Goal: Task Accomplishment & Management: Manage account settings

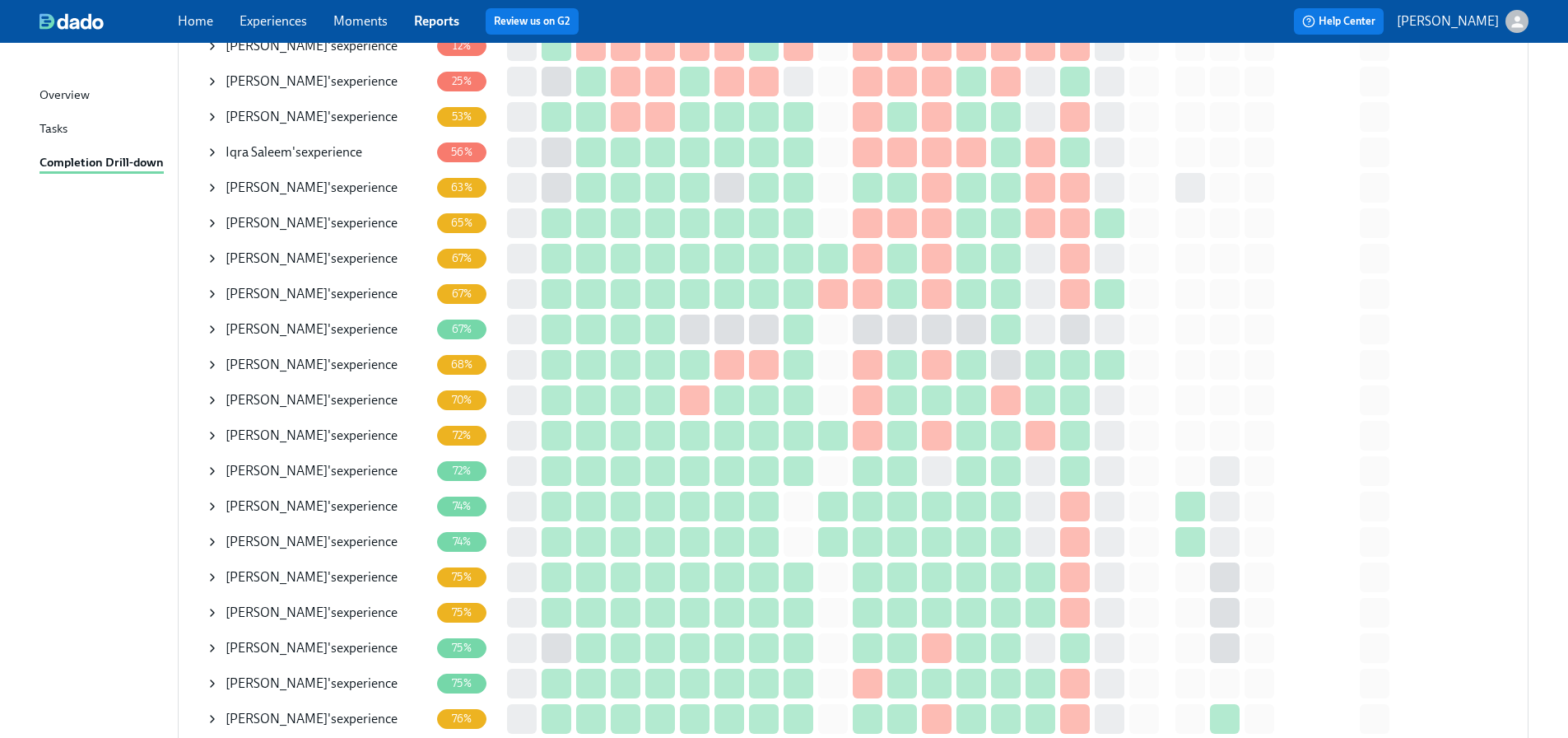
scroll to position [247, 0]
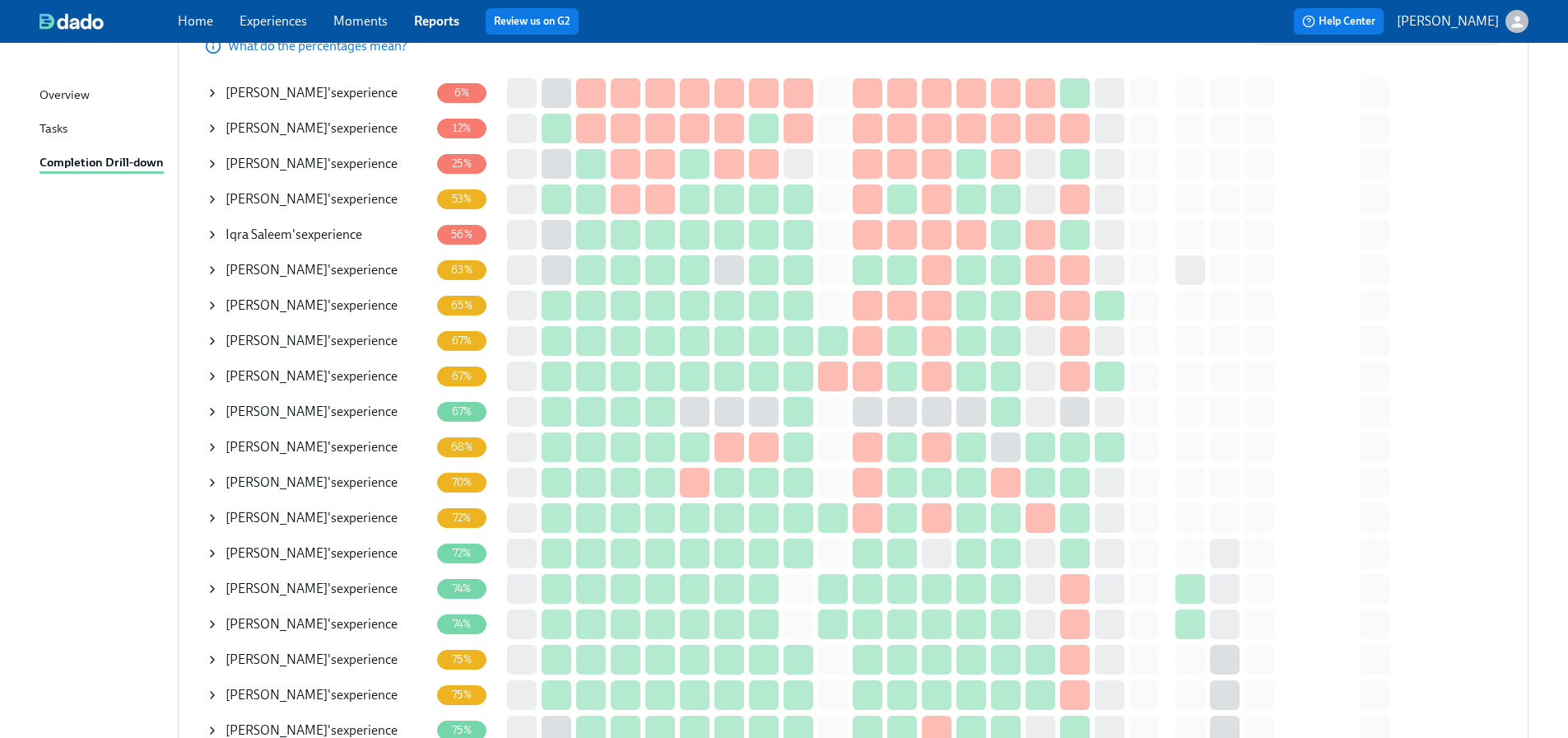
click at [256, 159] on span "[PERSON_NAME]" at bounding box center [276, 163] width 102 height 16
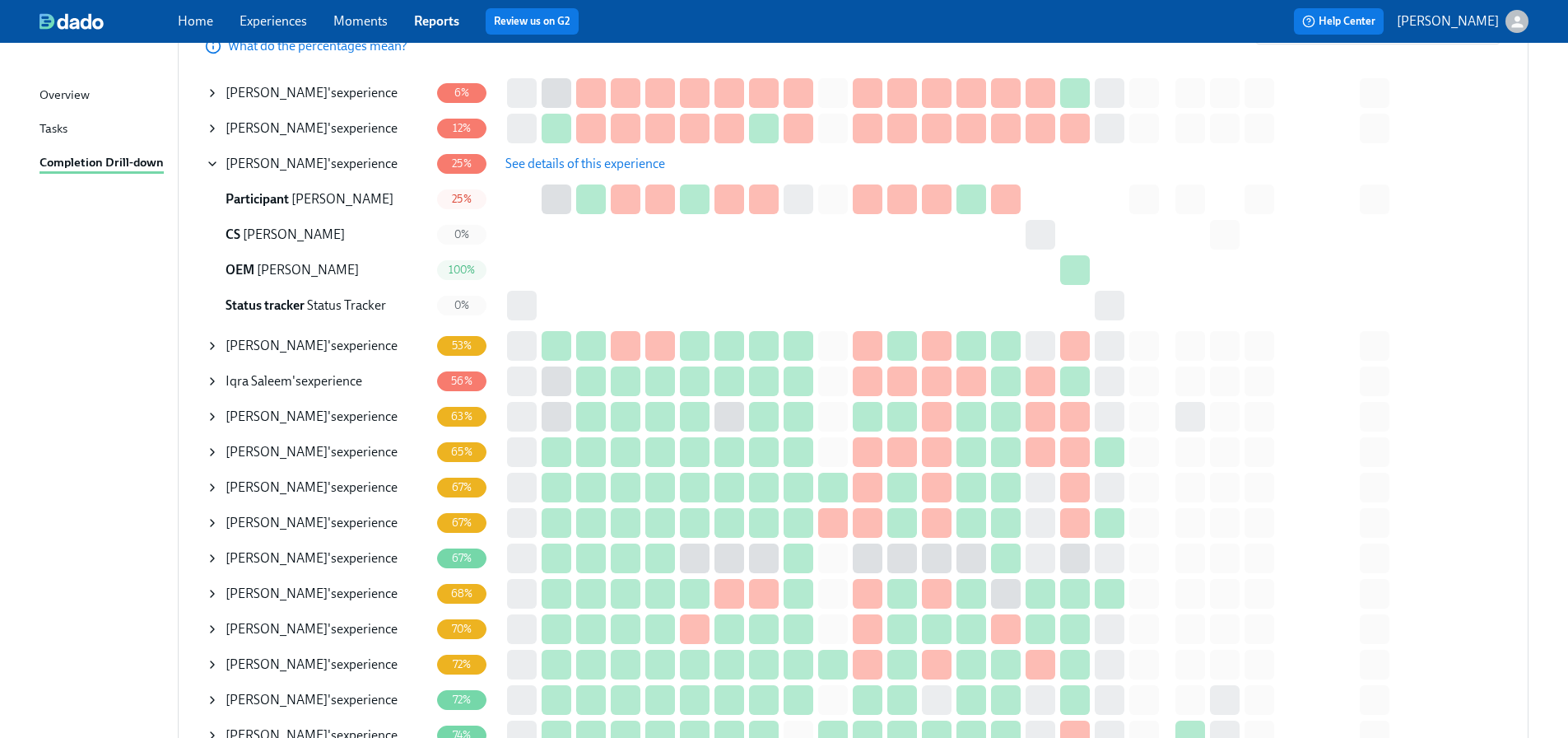
click at [596, 172] on button "See details of this experience" at bounding box center [586, 163] width 183 height 33
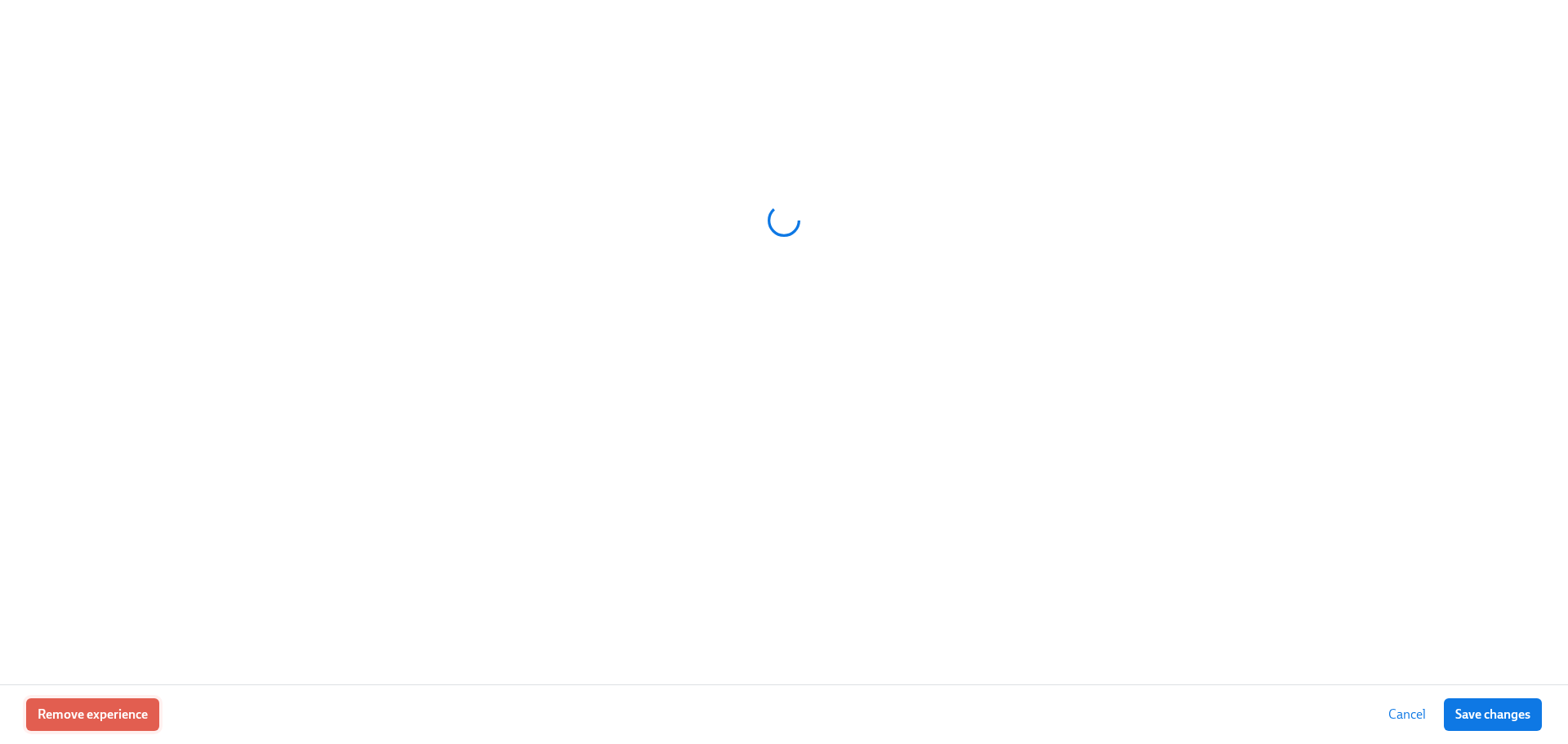
click at [93, 713] on span "Remove experience" at bounding box center [93, 714] width 110 height 16
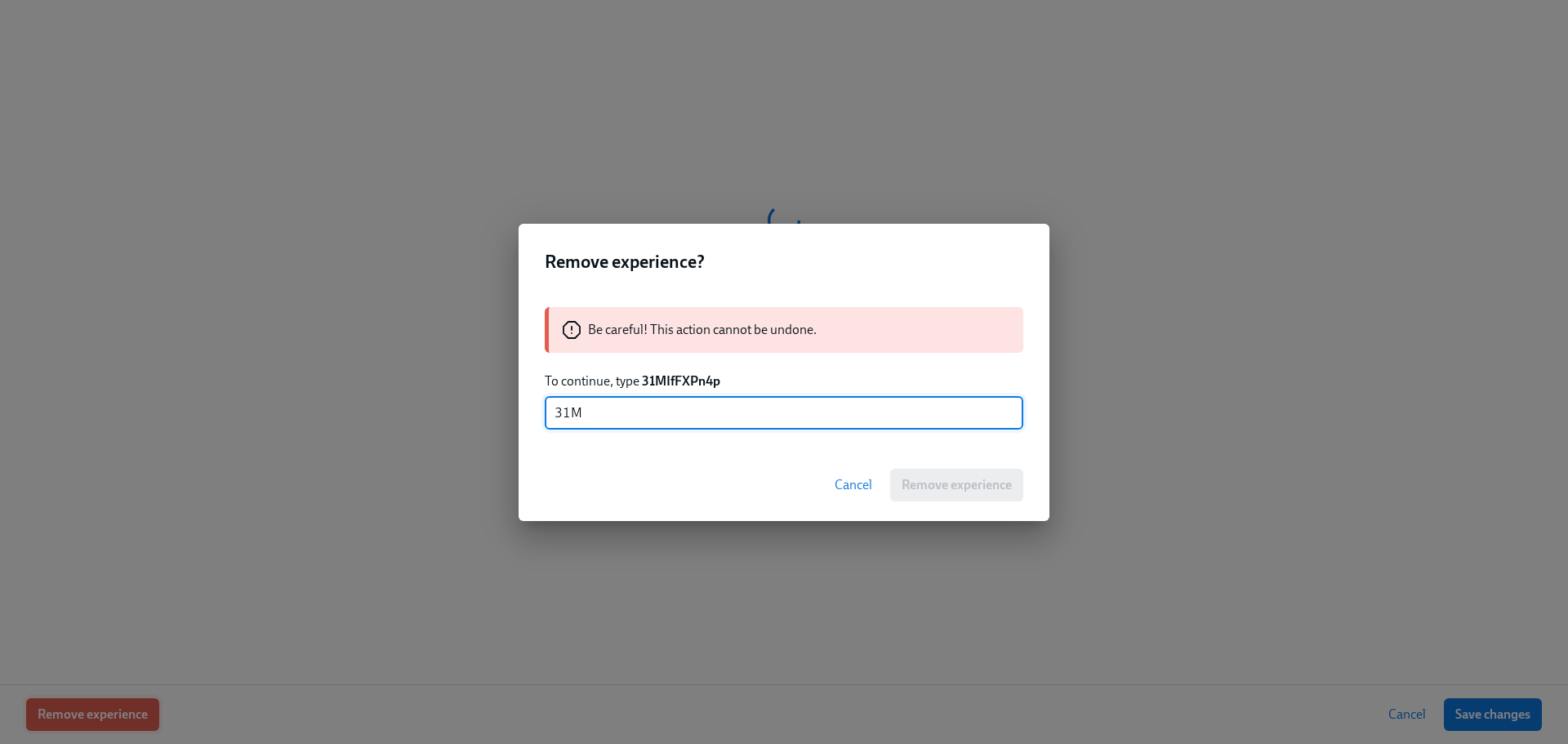
type input "31MI"
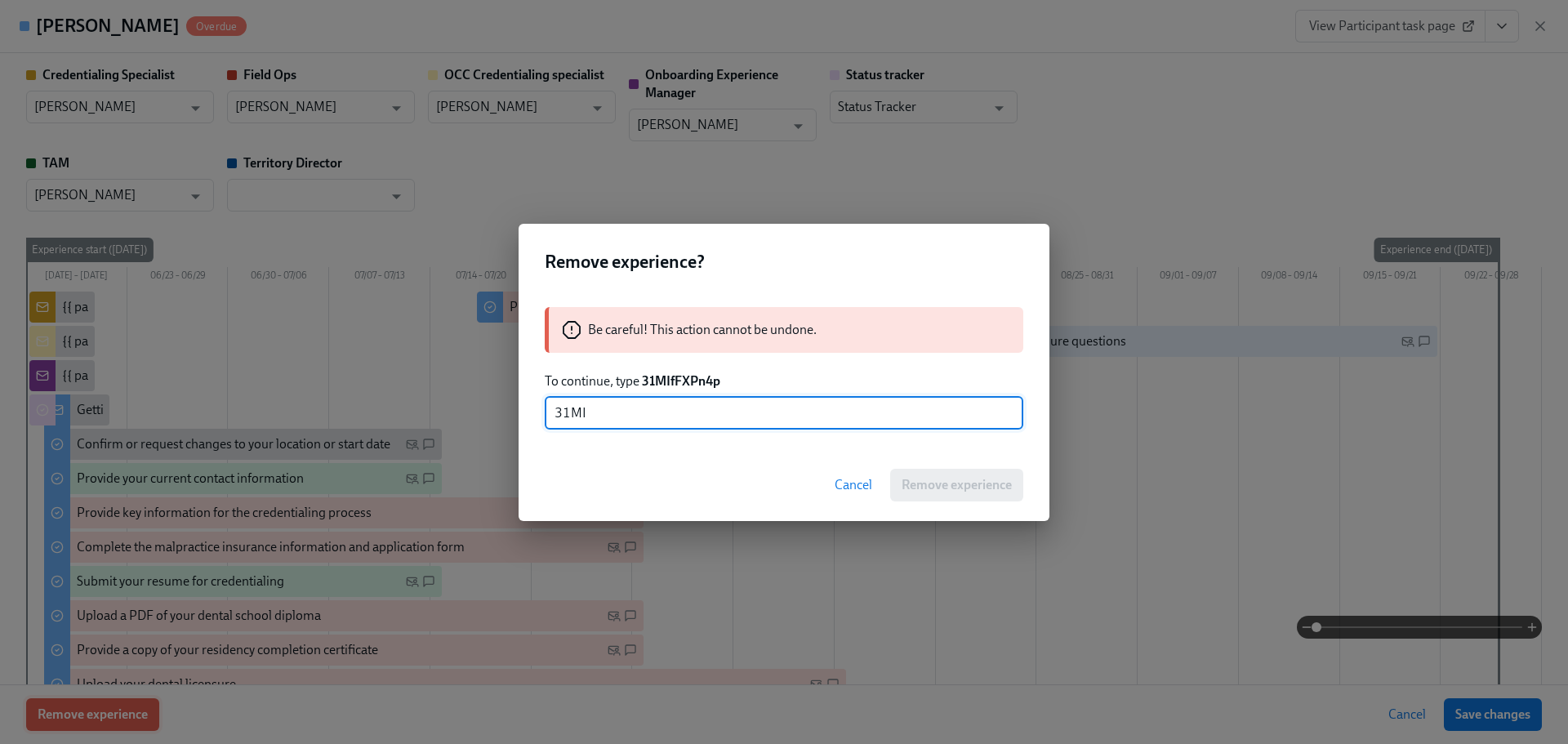
type input "[PERSON_NAME]"
type input "Status Tracker"
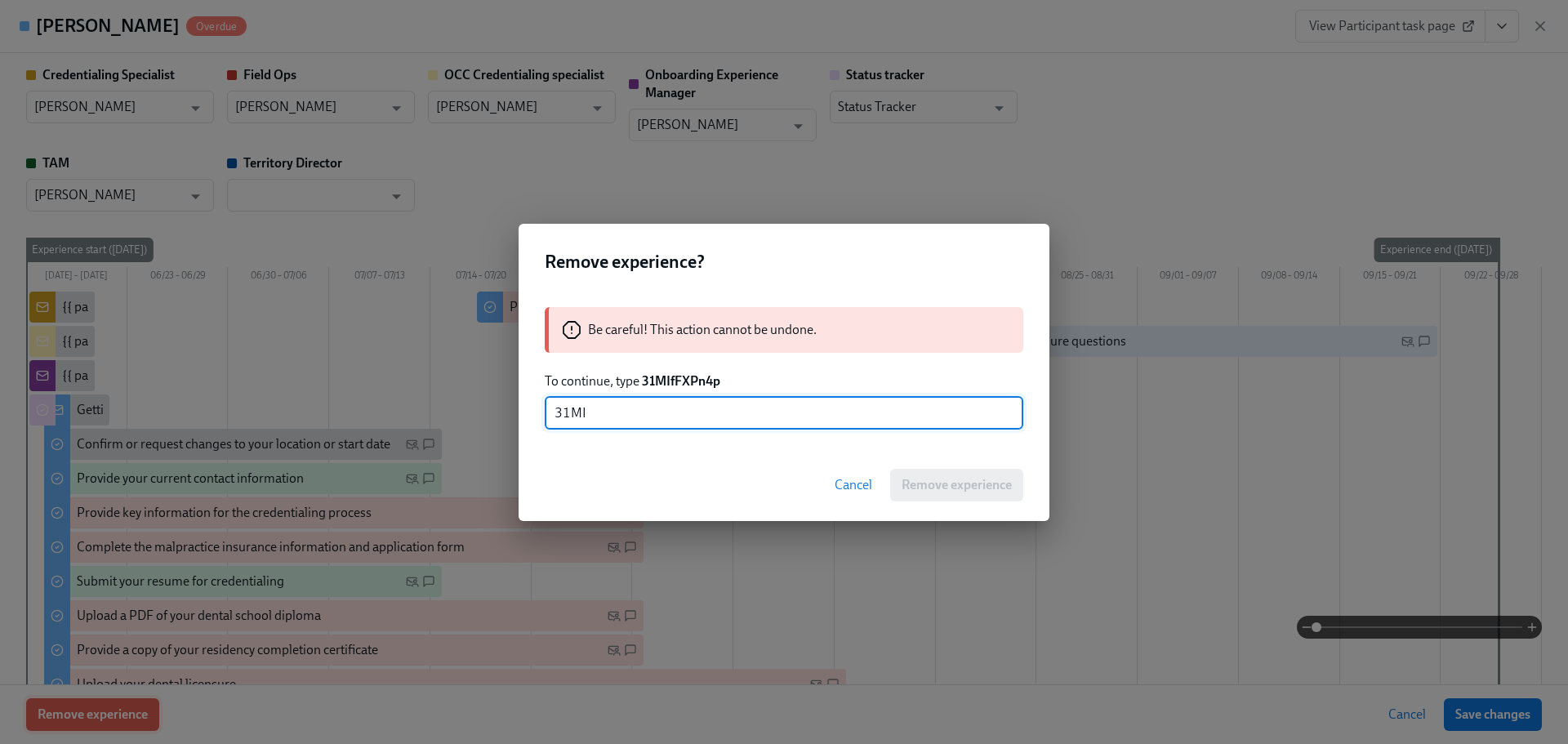
type input "[PERSON_NAME]"
type input "31MIfFXPn4p"
click at [961, 489] on span "Remove experience" at bounding box center [957, 485] width 110 height 16
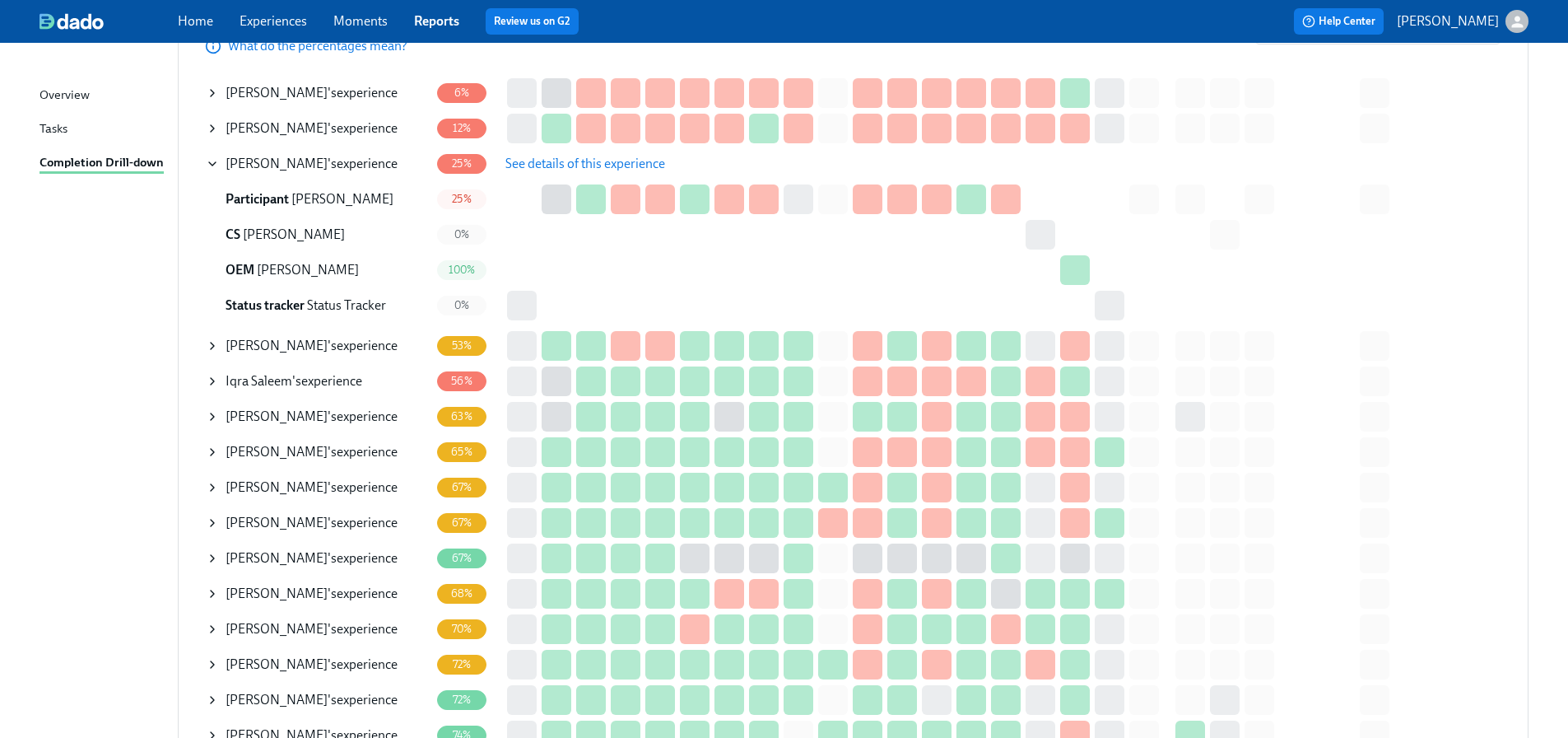
click at [527, 165] on span "See details of this experience" at bounding box center [585, 163] width 159 height 16
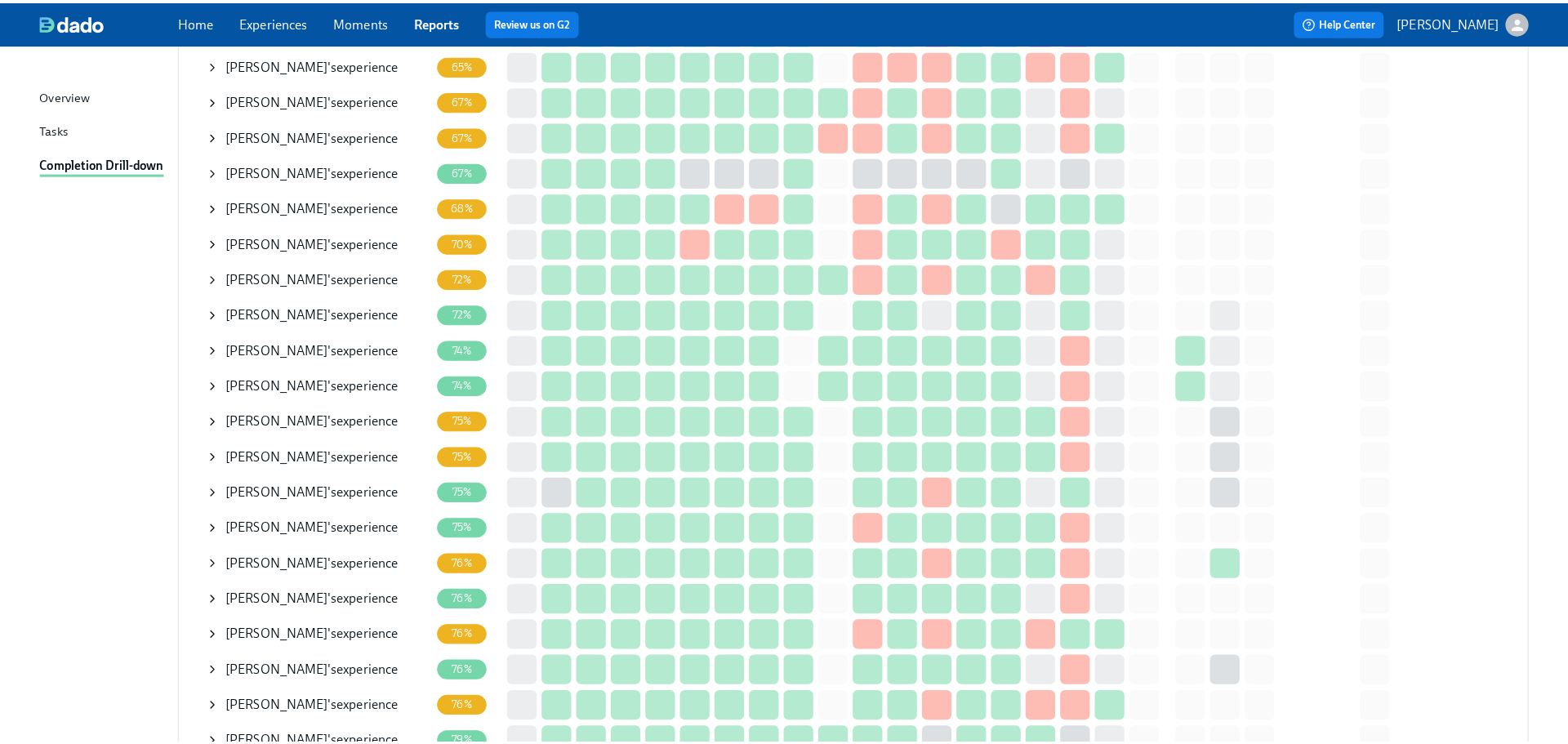
scroll to position [81, 0]
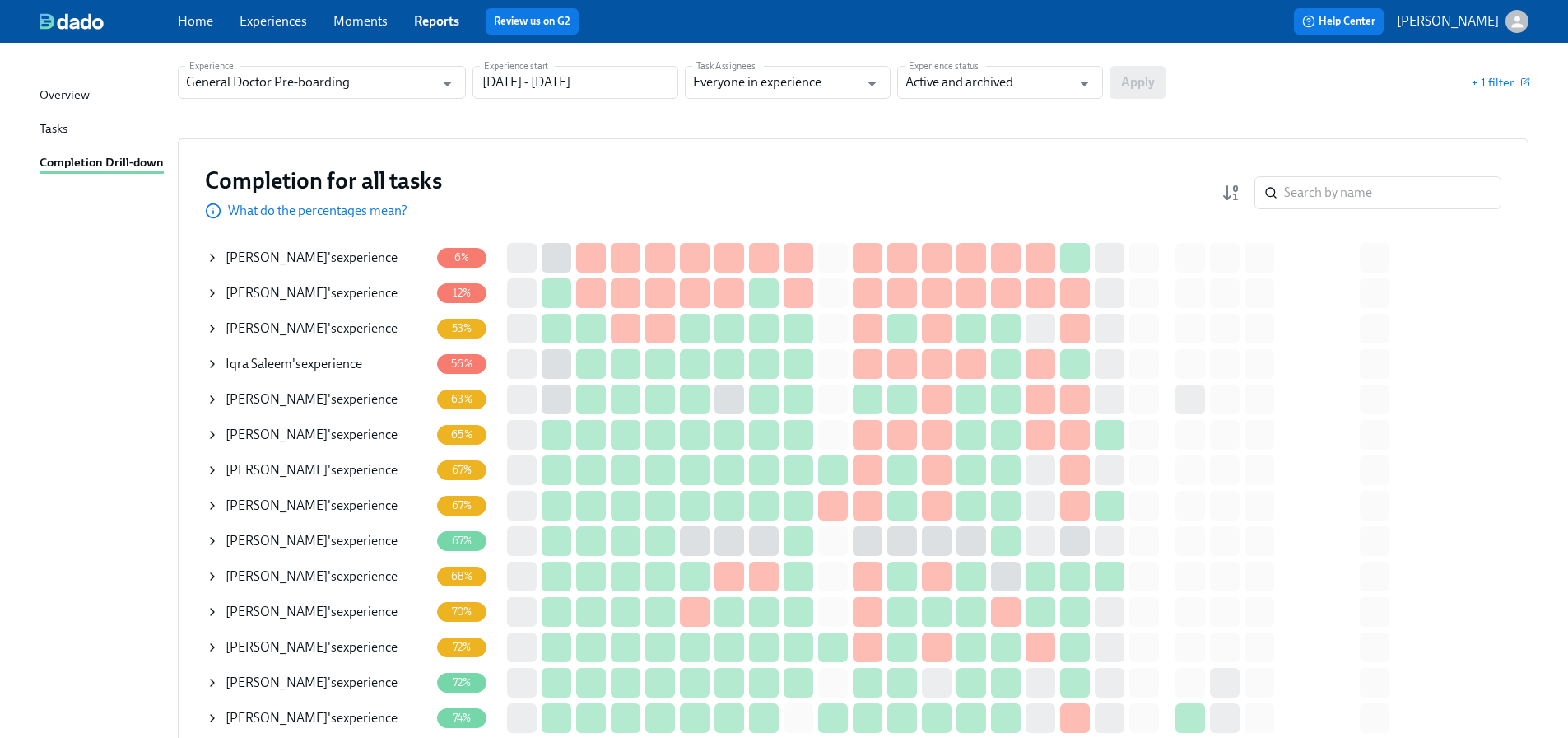
click at [210, 573] on icon at bounding box center [212, 577] width 13 height 13
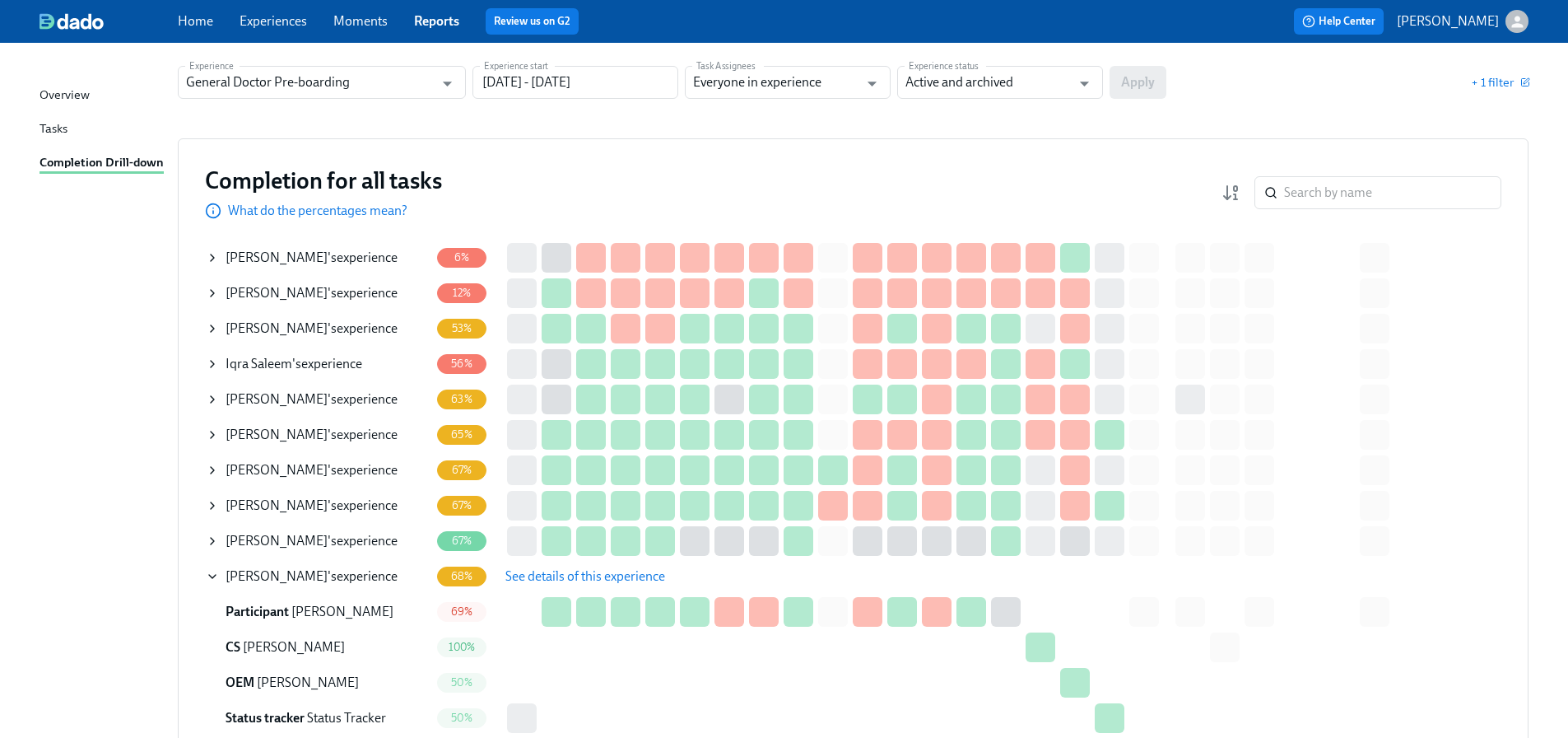
click at [563, 579] on span "See details of this experience" at bounding box center [585, 576] width 159 height 16
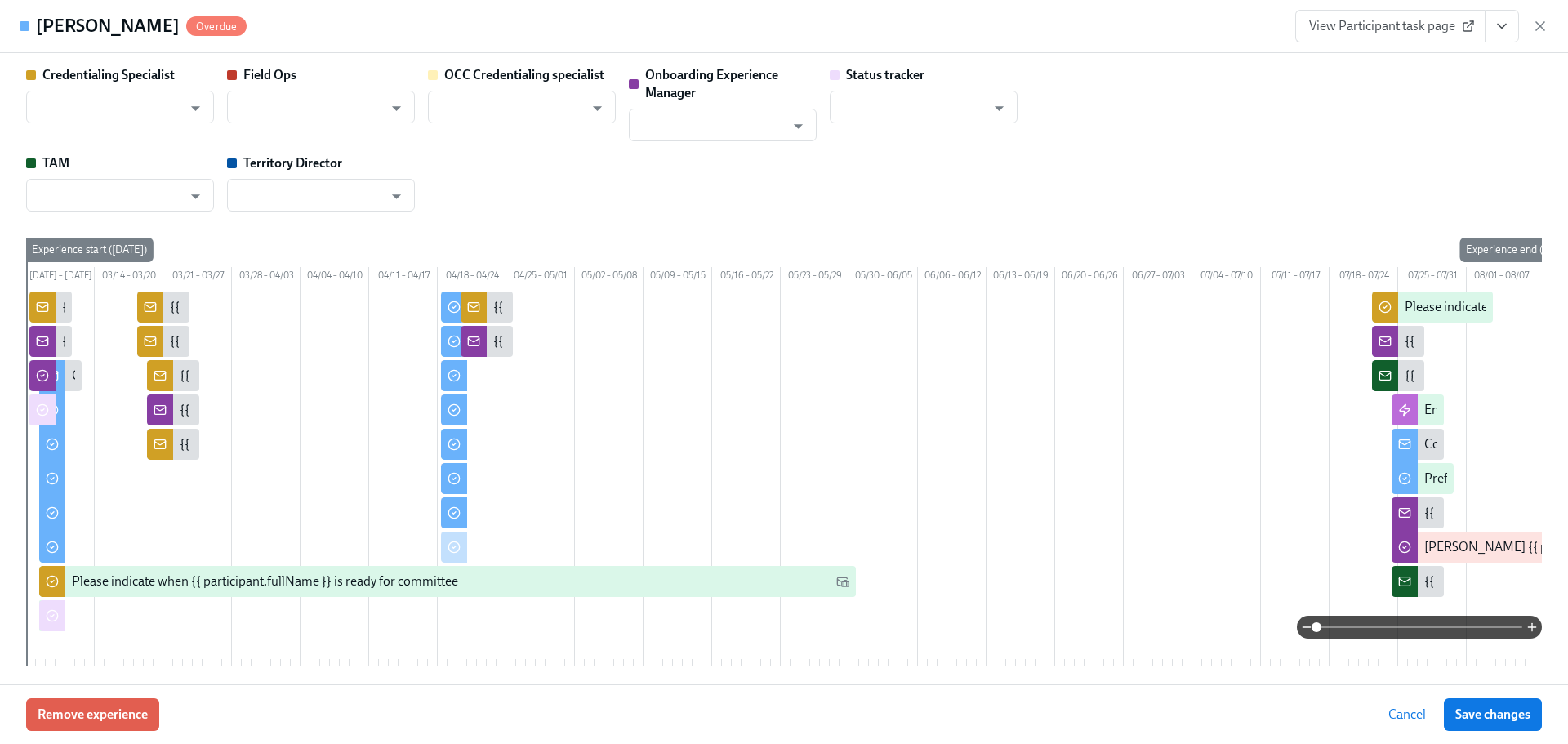
type input "[PERSON_NAME]"
type input "Devon Jefferson"
type input "Brooke Wood"
type input "Status Tracker"
type input "Maeve Luciani"
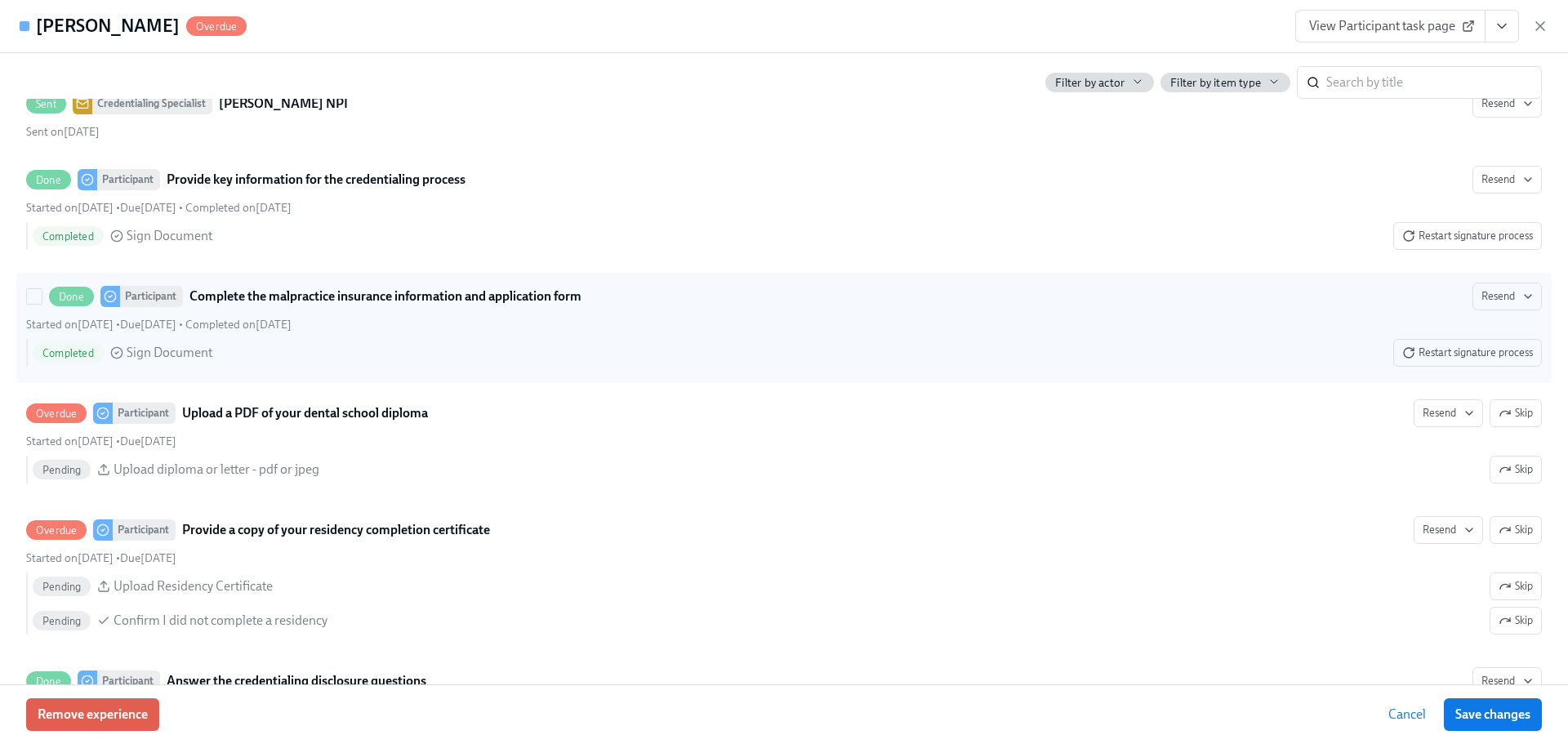
scroll to position [2940, 0]
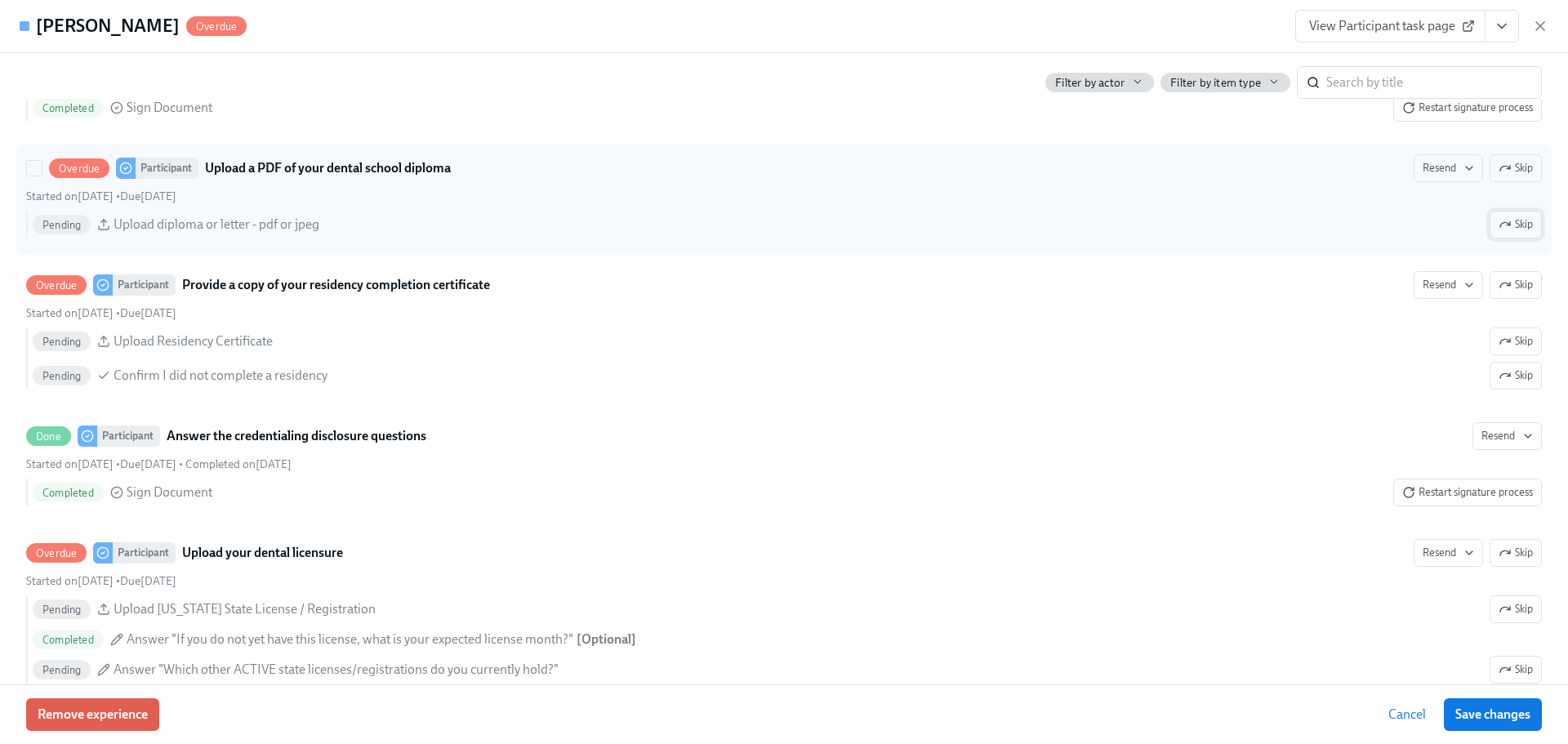
click at [1506, 233] on span "Skip" at bounding box center [1516, 224] width 35 height 16
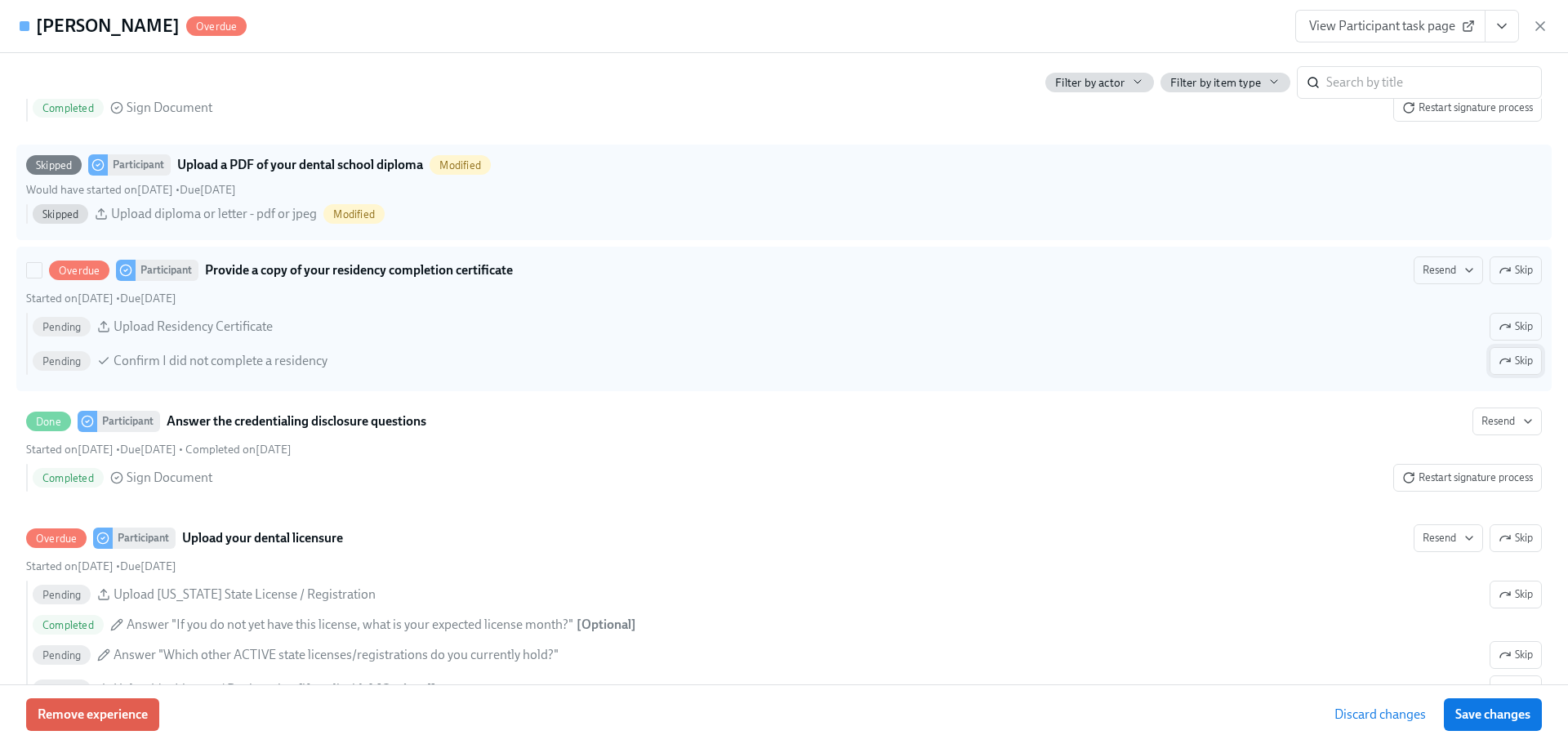
click at [1505, 369] on span "Skip" at bounding box center [1516, 360] width 35 height 16
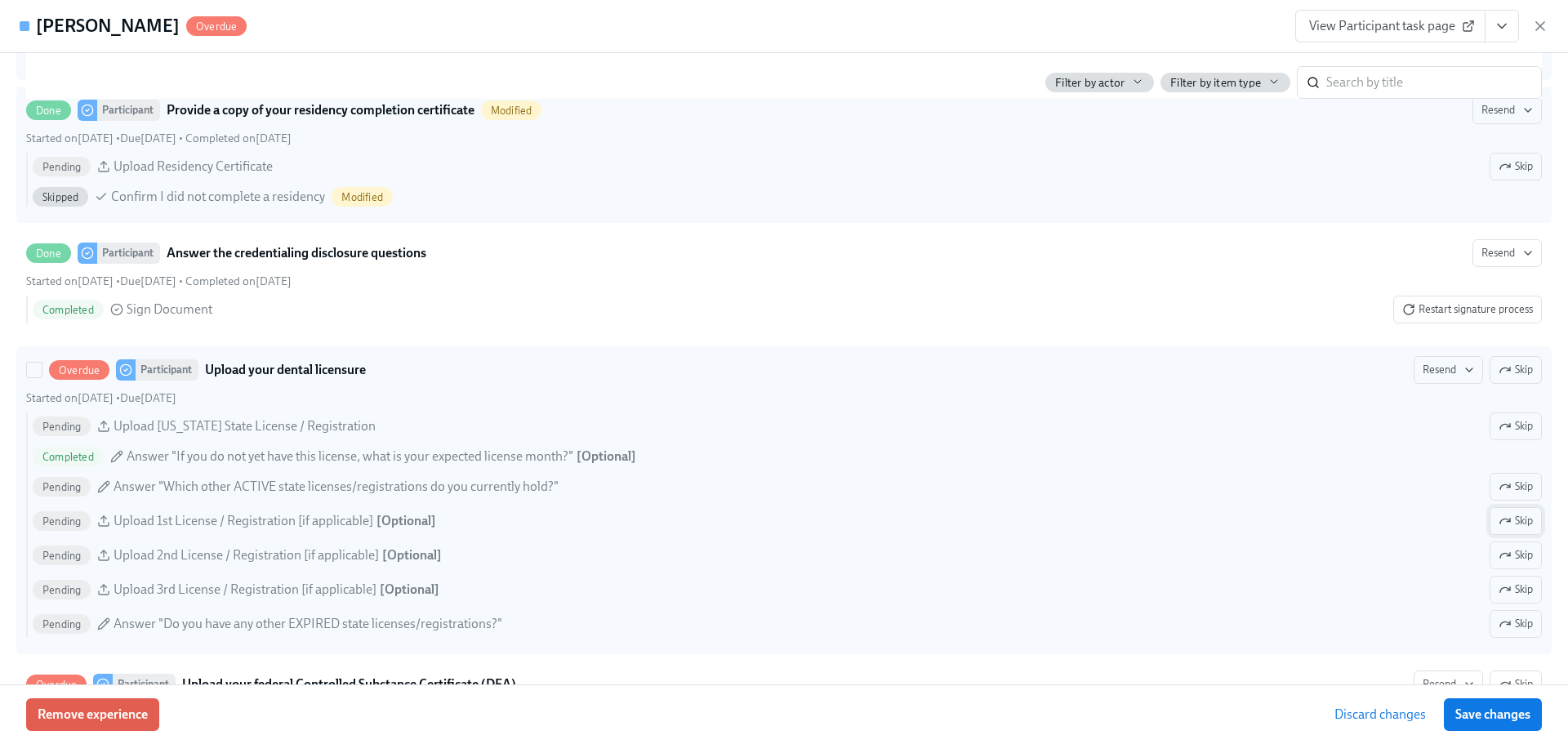
scroll to position [3103, 0]
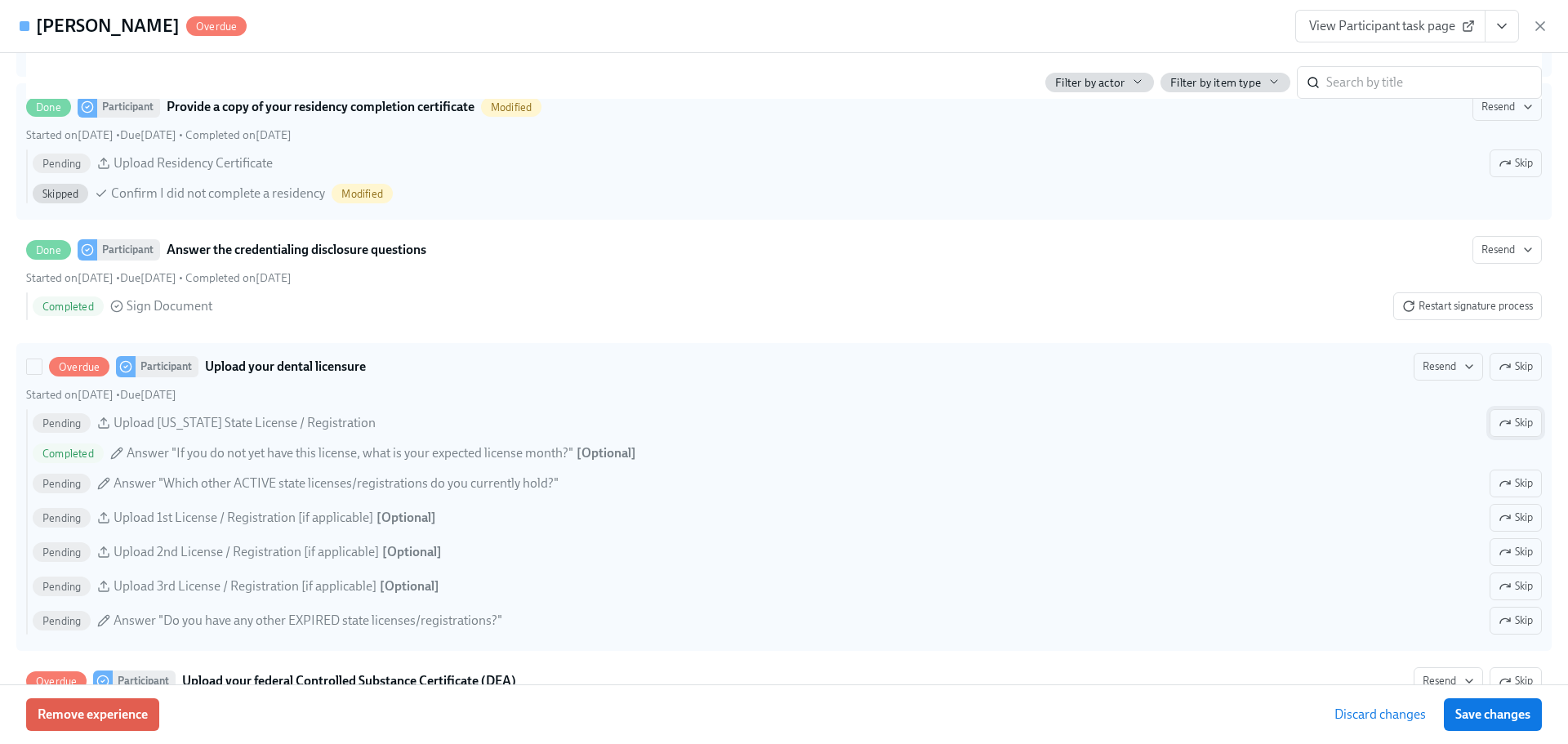
click at [1501, 437] on button "Skip" at bounding box center [1517, 423] width 52 height 28
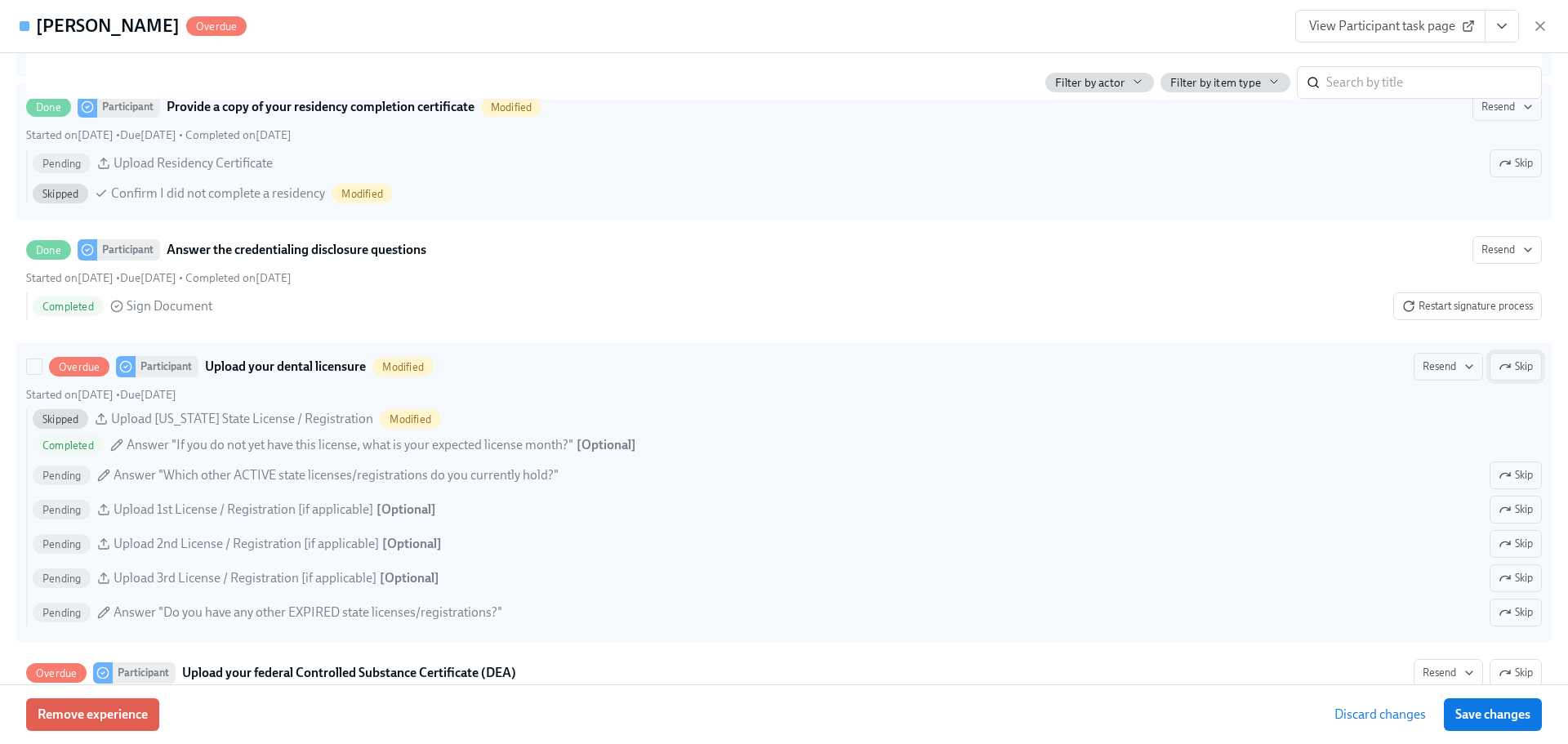
click at [1499, 375] on span "Skip" at bounding box center [1516, 366] width 35 height 16
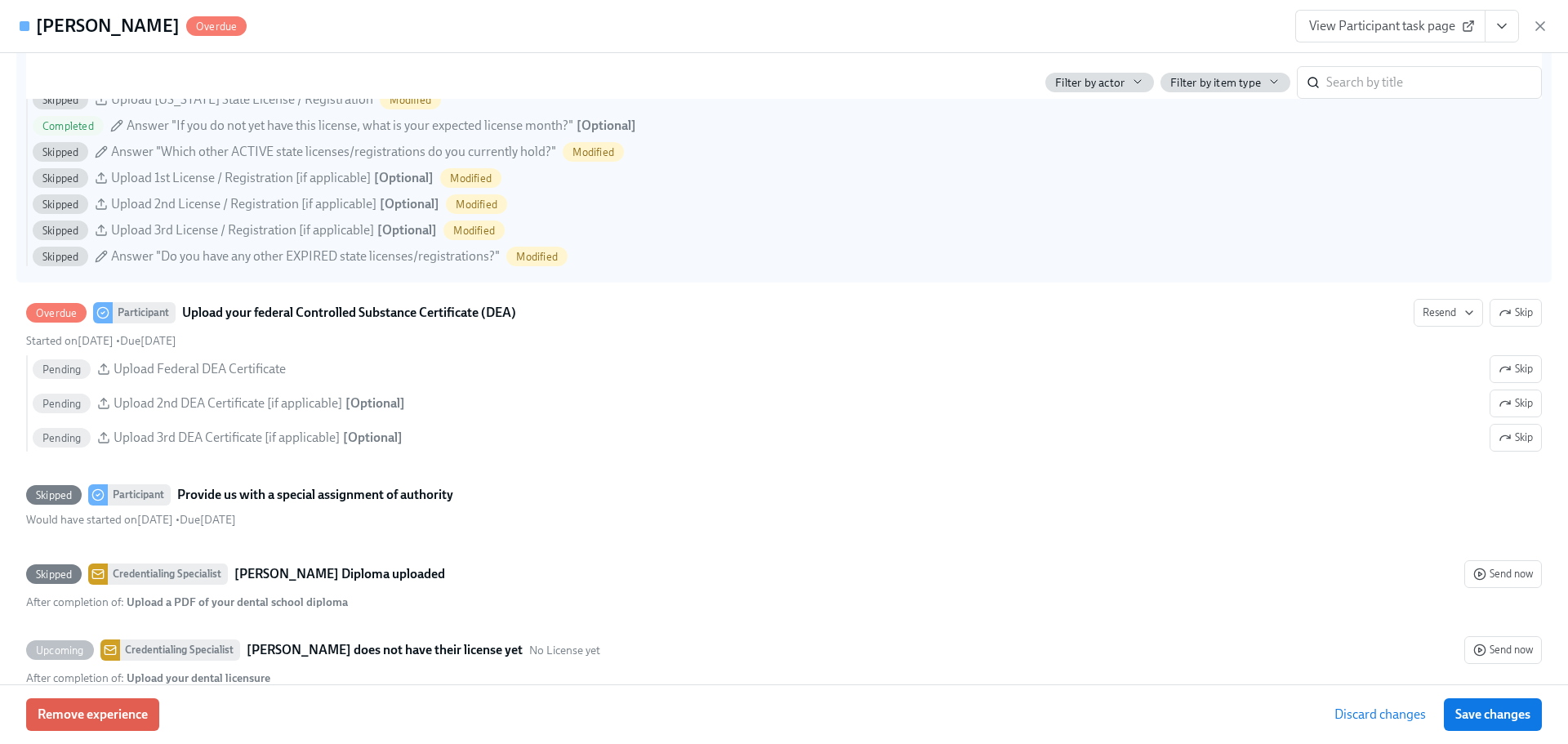
scroll to position [3430, 0]
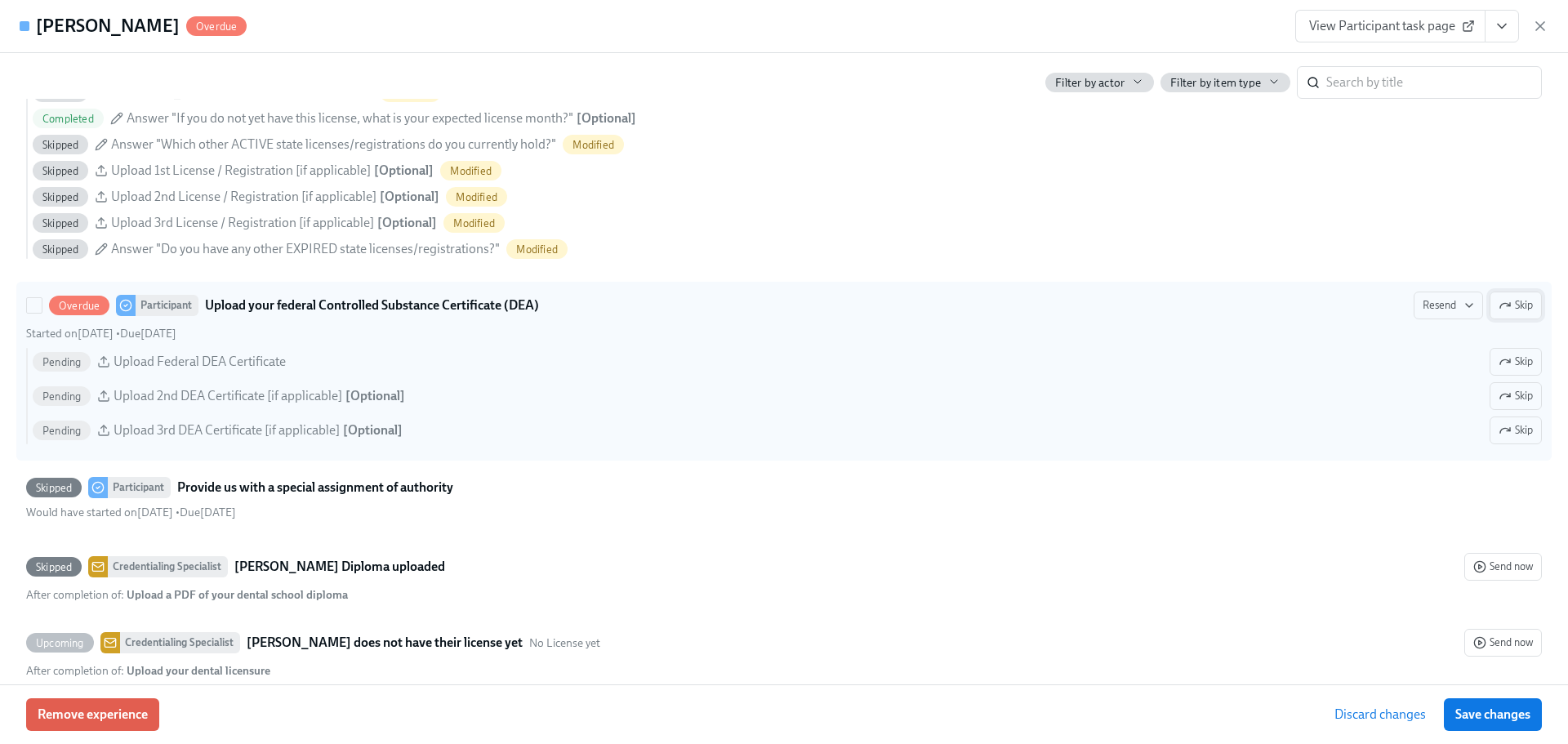
click at [1509, 314] on span "Skip" at bounding box center [1516, 305] width 35 height 16
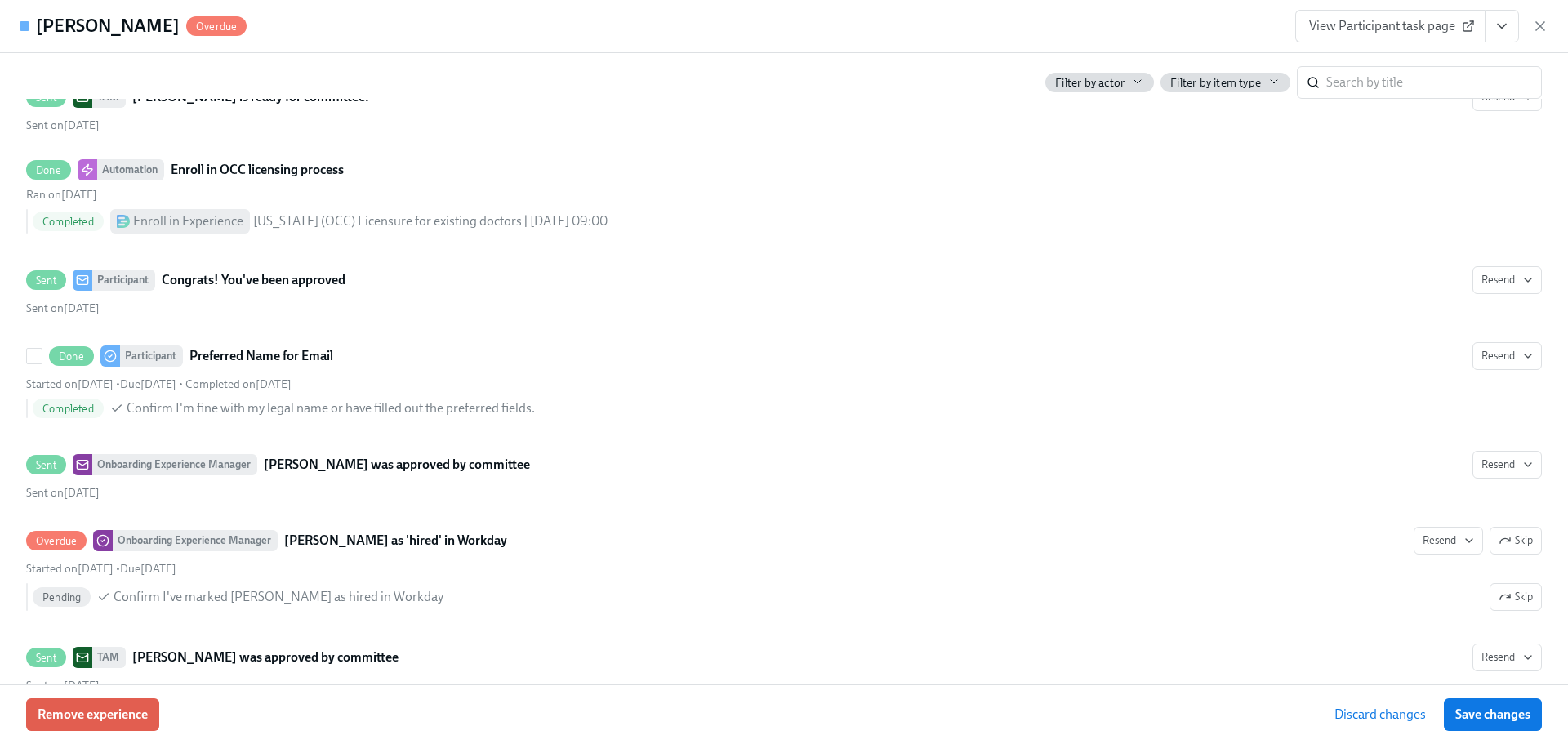
scroll to position [4647, 0]
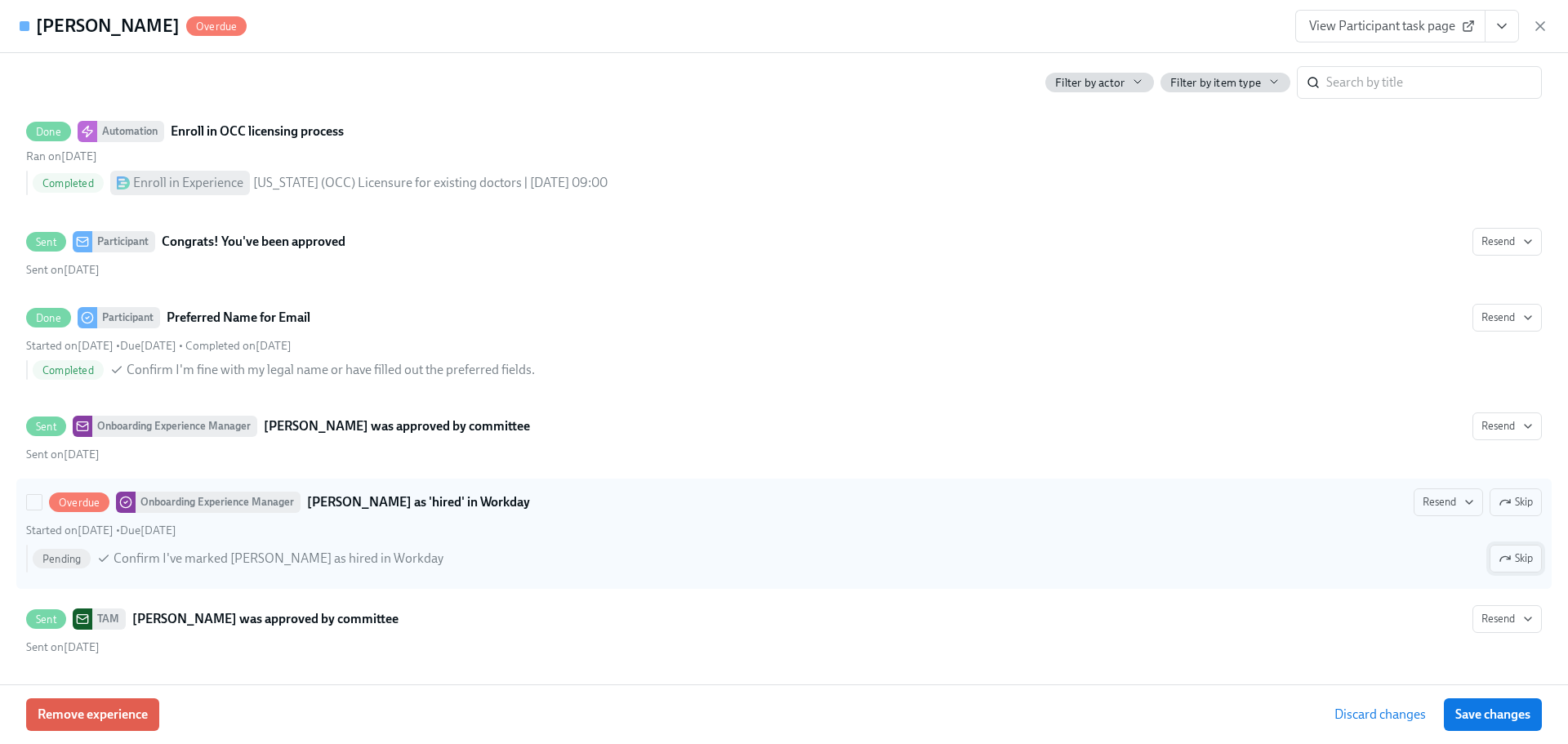
click at [1505, 559] on span "Skip" at bounding box center [1516, 558] width 35 height 16
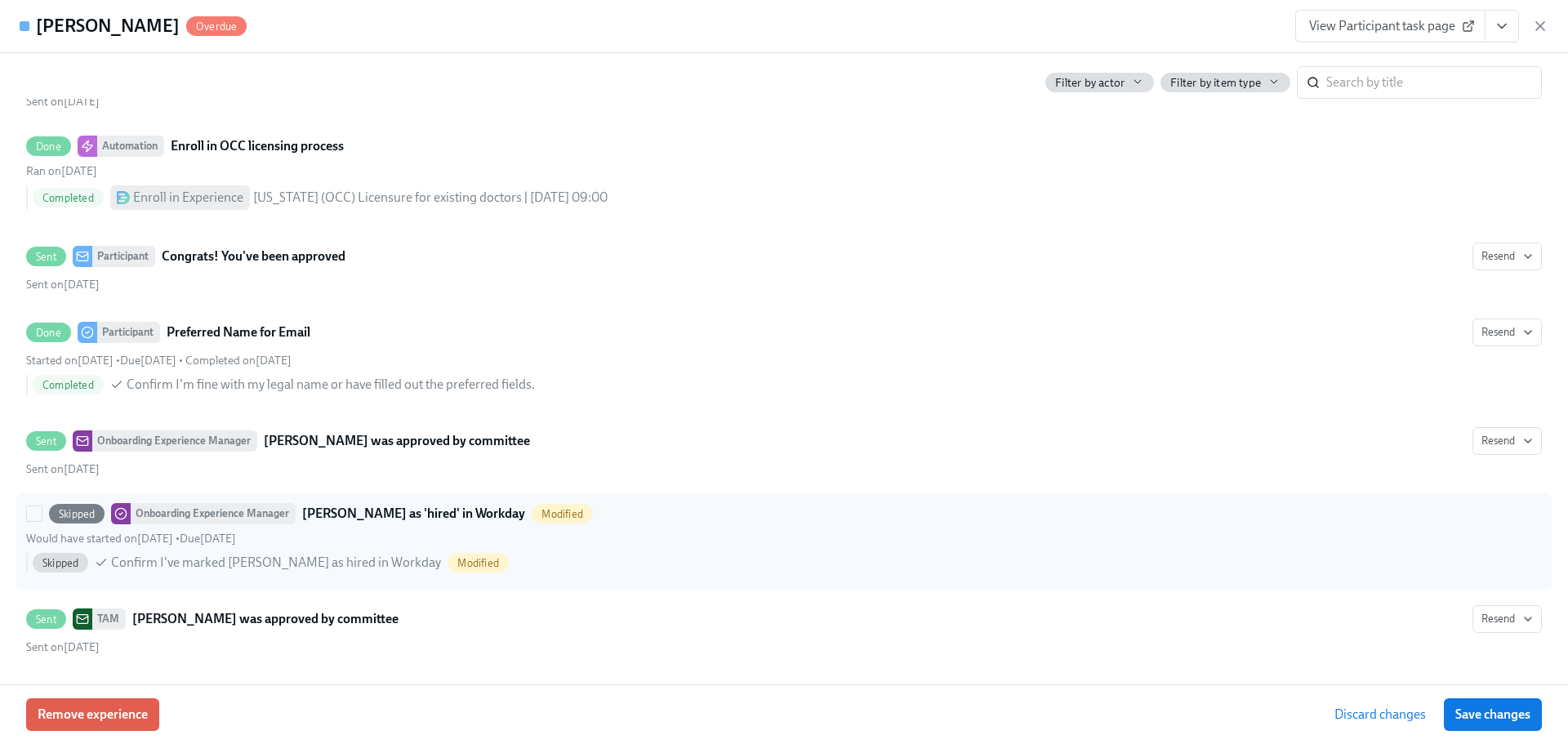
scroll to position [4633, 0]
click at [1490, 718] on span "Save changes" at bounding box center [1493, 714] width 75 height 16
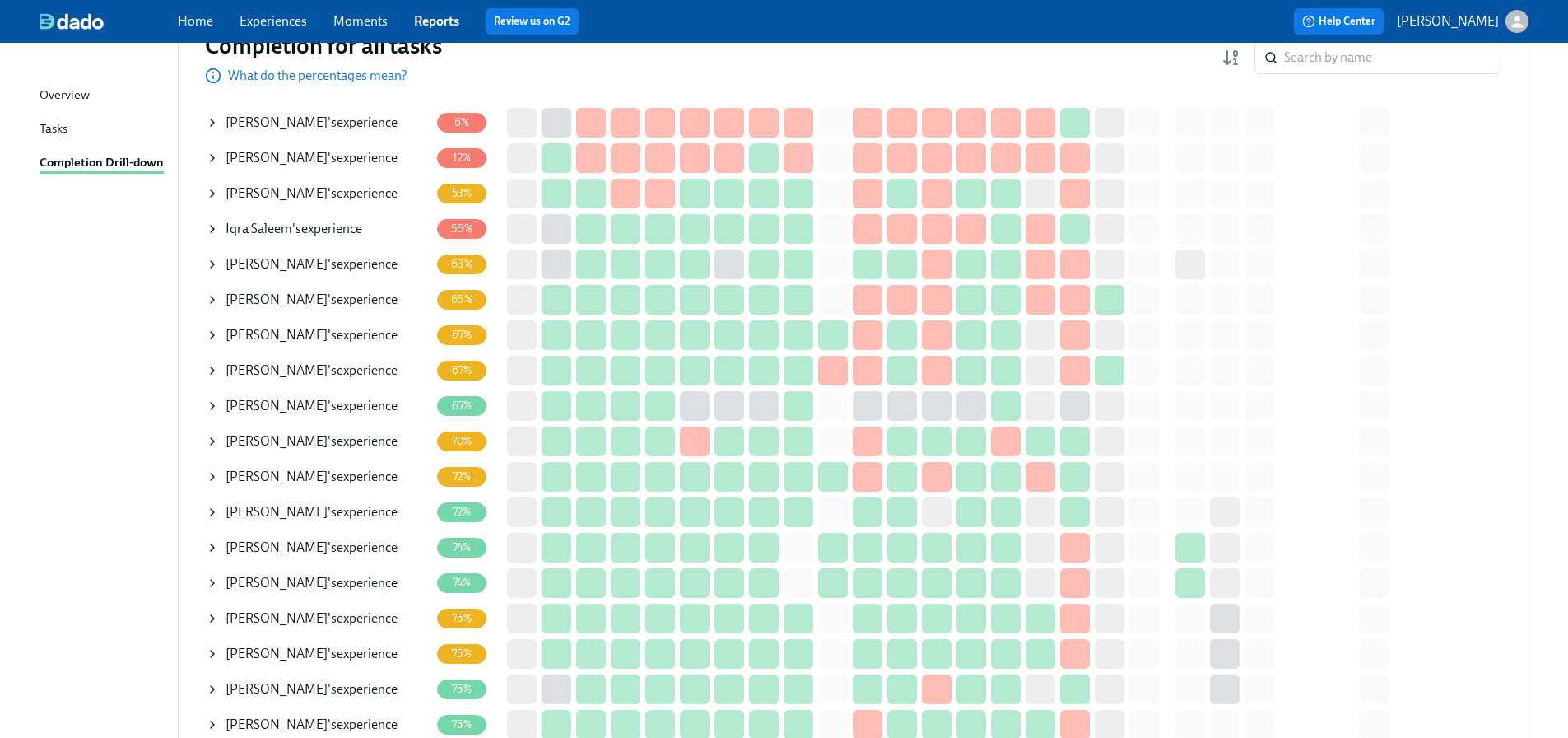
scroll to position [247, 0]
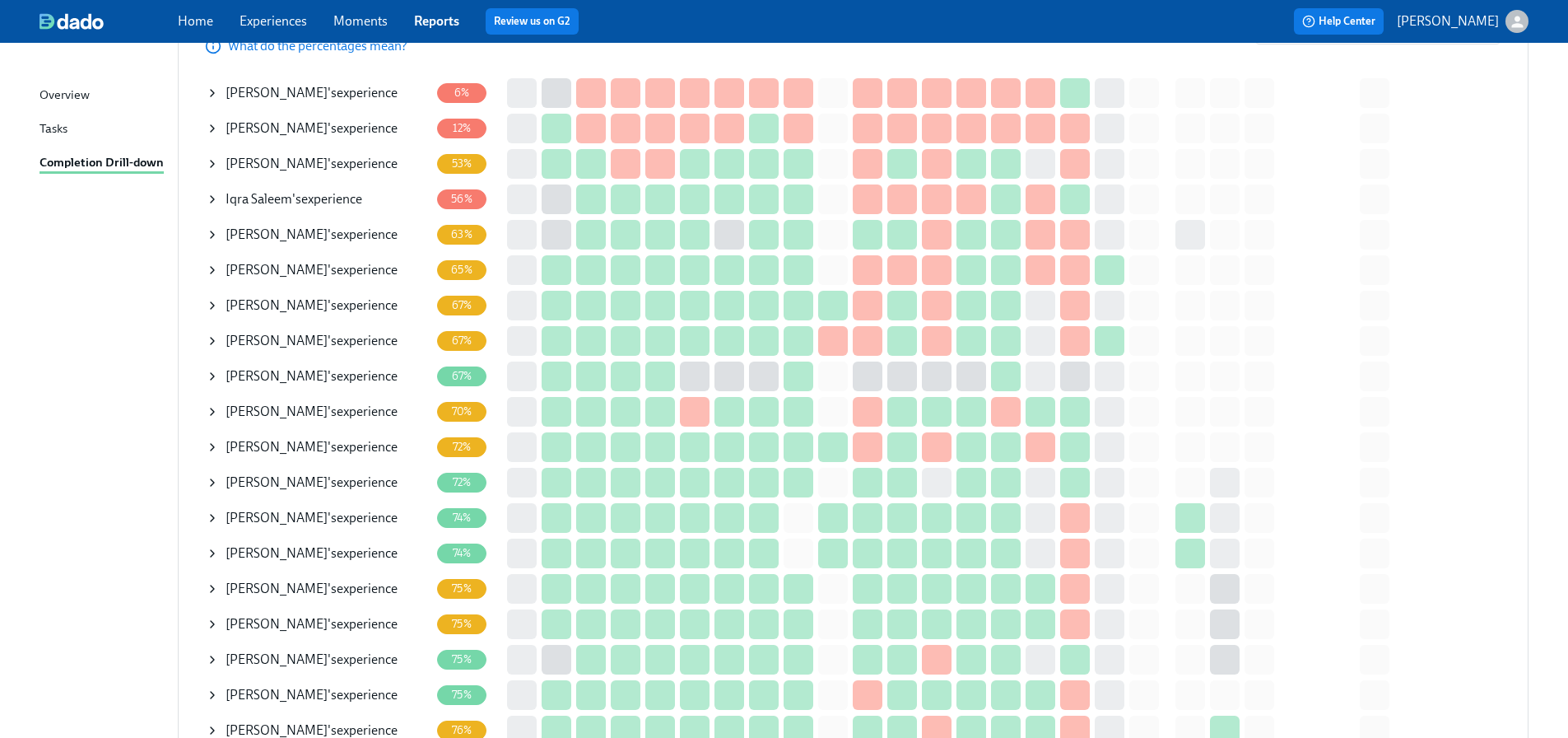
click at [208, 411] on icon at bounding box center [212, 411] width 13 height 13
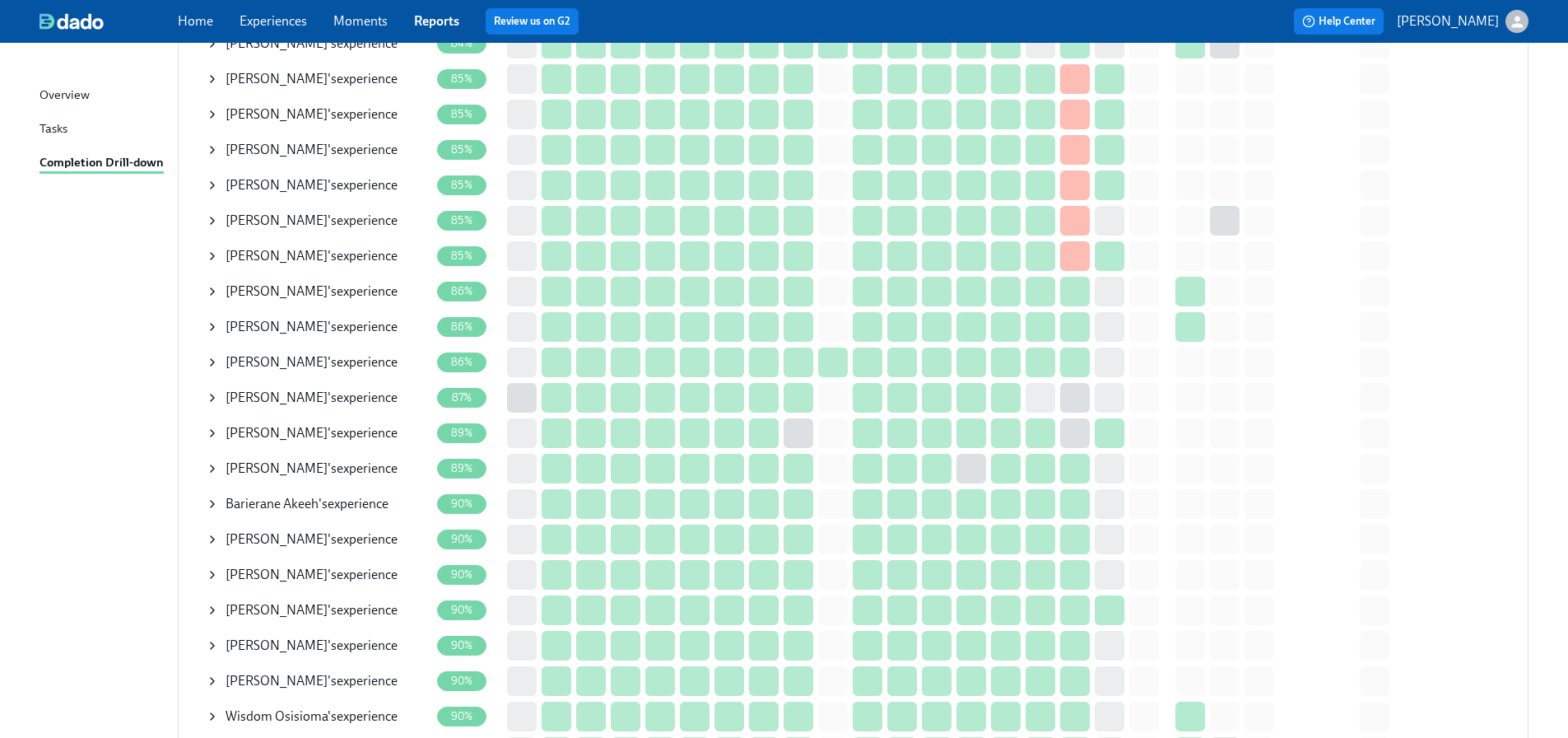
scroll to position [2273, 0]
